Goal: Find specific page/section: Find specific page/section

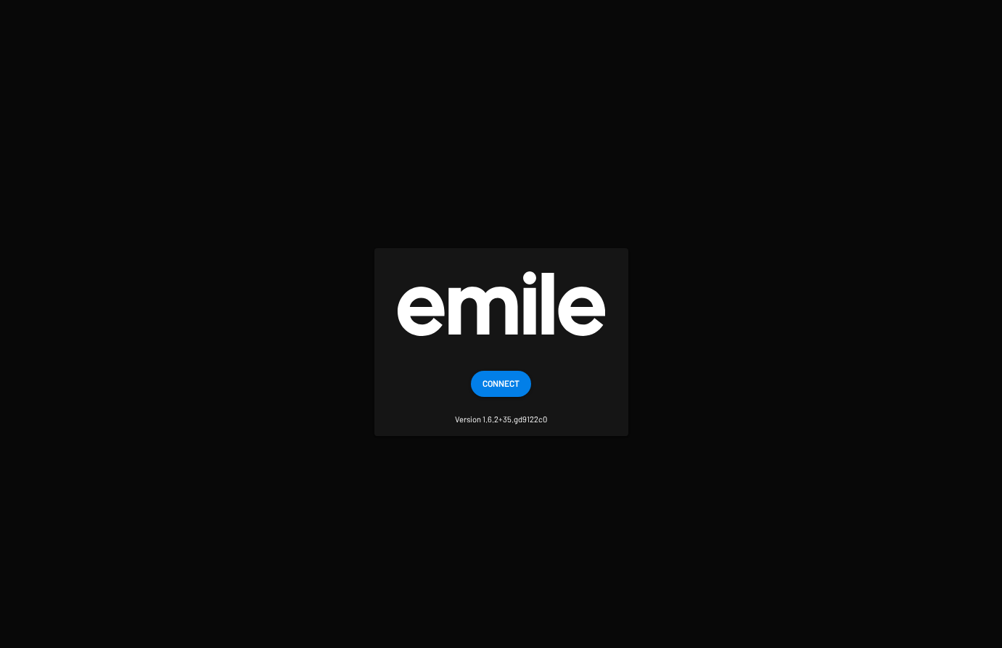
click at [496, 390] on span "Connect" at bounding box center [501, 383] width 37 height 26
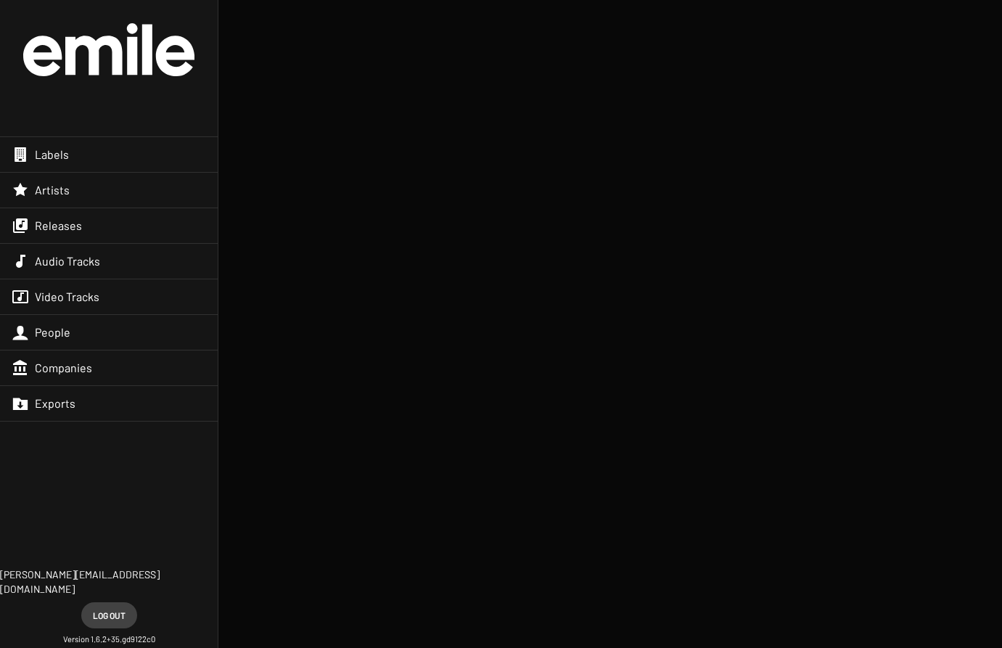
click at [81, 152] on div "Labels" at bounding box center [109, 154] width 218 height 35
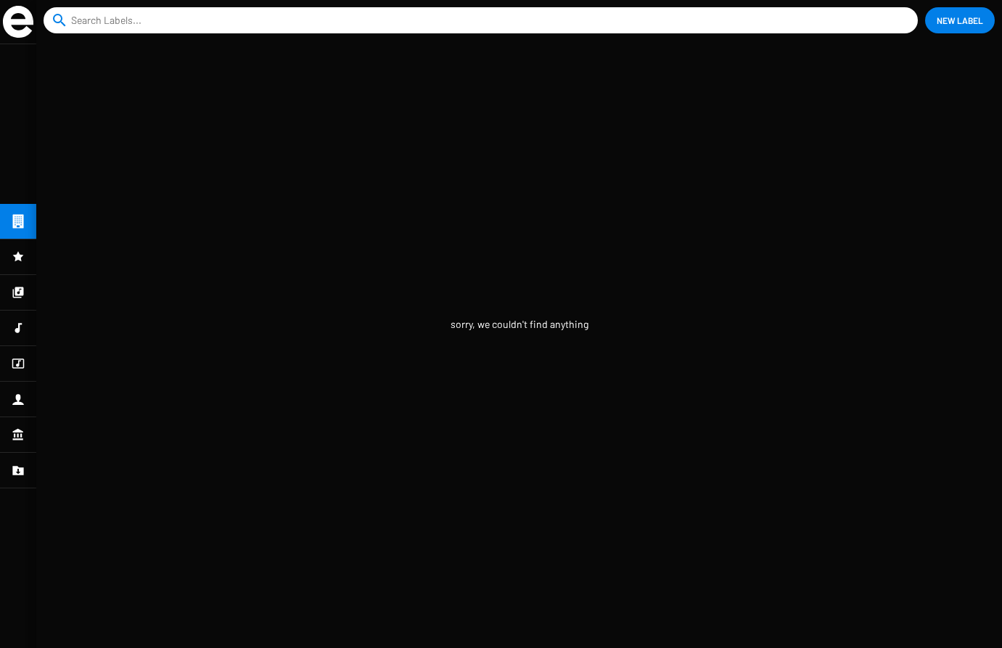
click at [24, 342] on div at bounding box center [18, 328] width 36 height 35
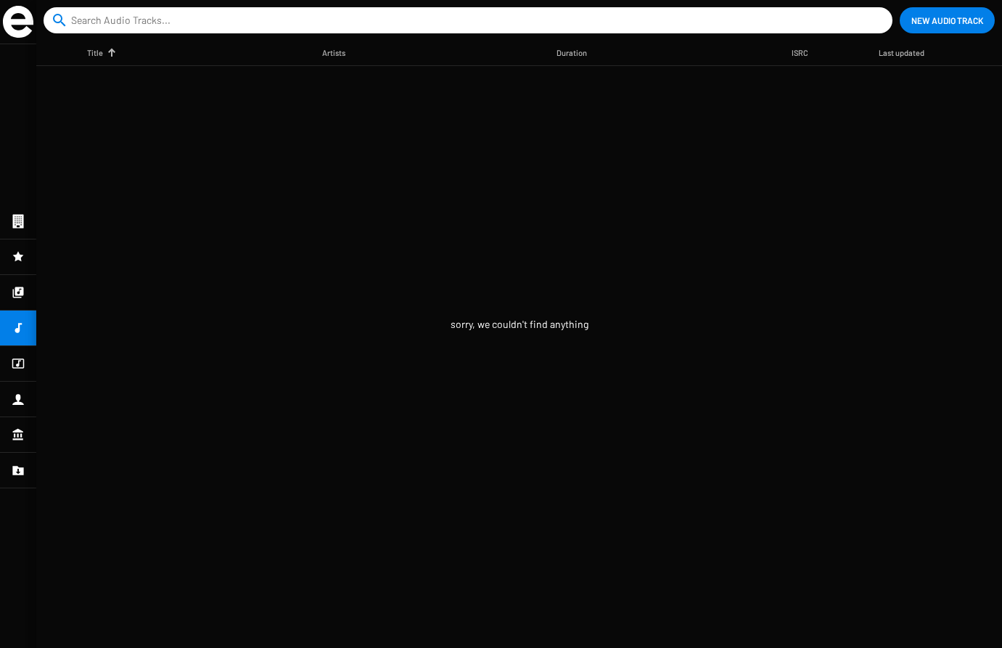
click at [165, 18] on input at bounding box center [471, 20] width 800 height 26
type input "superpoze"
click at [871, 13] on button "close" at bounding box center [878, 20] width 15 height 15
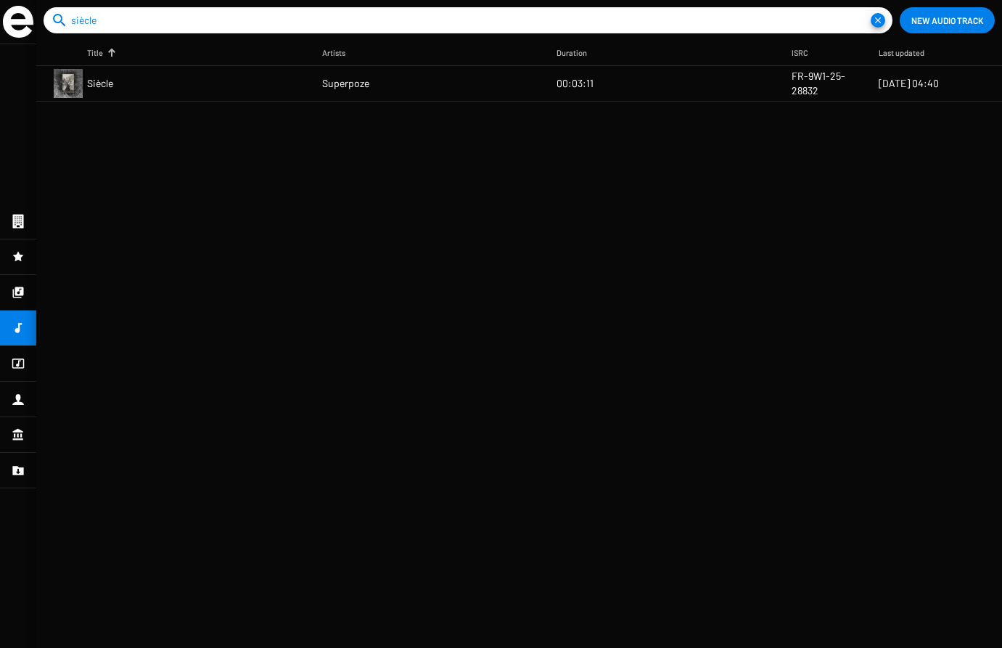
click at [295, 62] on mat-header-cell "Title" at bounding box center [204, 53] width 235 height 25
click at [129, 28] on input "siècle" at bounding box center [471, 20] width 800 height 26
type input "s"
click at [16, 293] on icon at bounding box center [18, 292] width 11 height 11
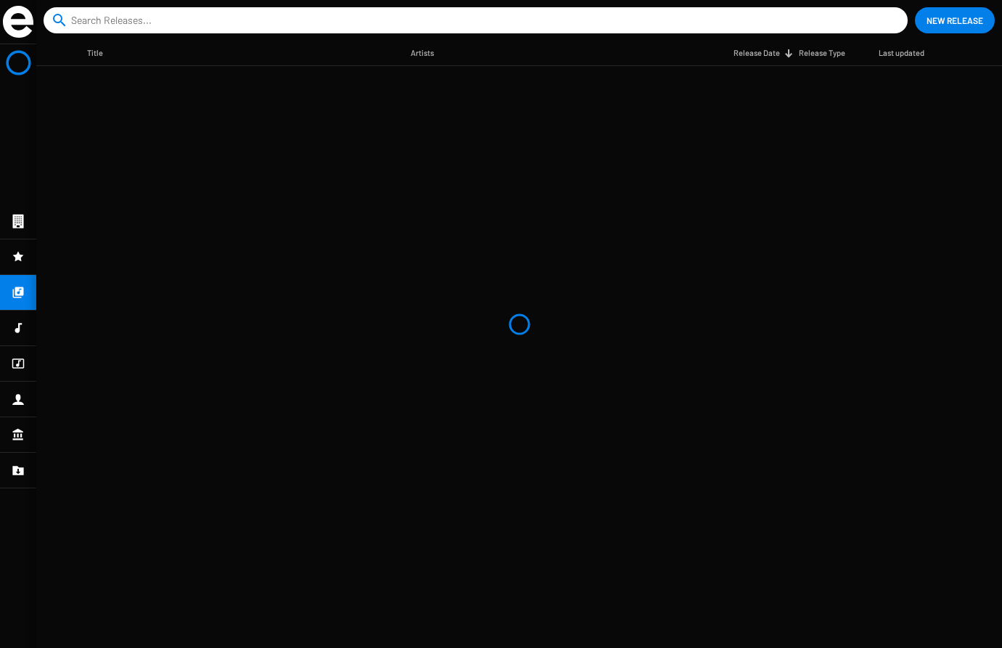
click at [25, 338] on div at bounding box center [18, 328] width 36 height 35
